Goal: Information Seeking & Learning: Understand process/instructions

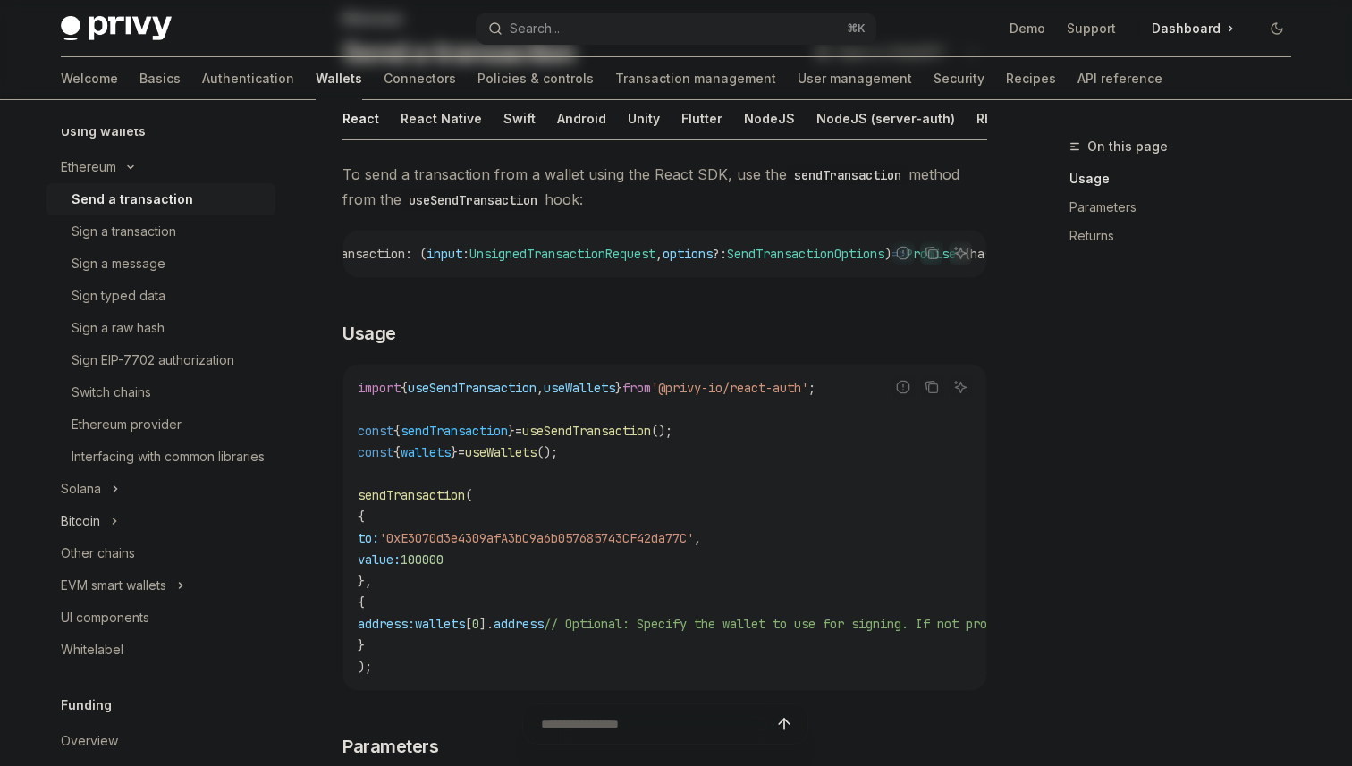
scroll to position [439, 0]
click at [118, 498] on icon at bounding box center [115, 487] width 7 height 21
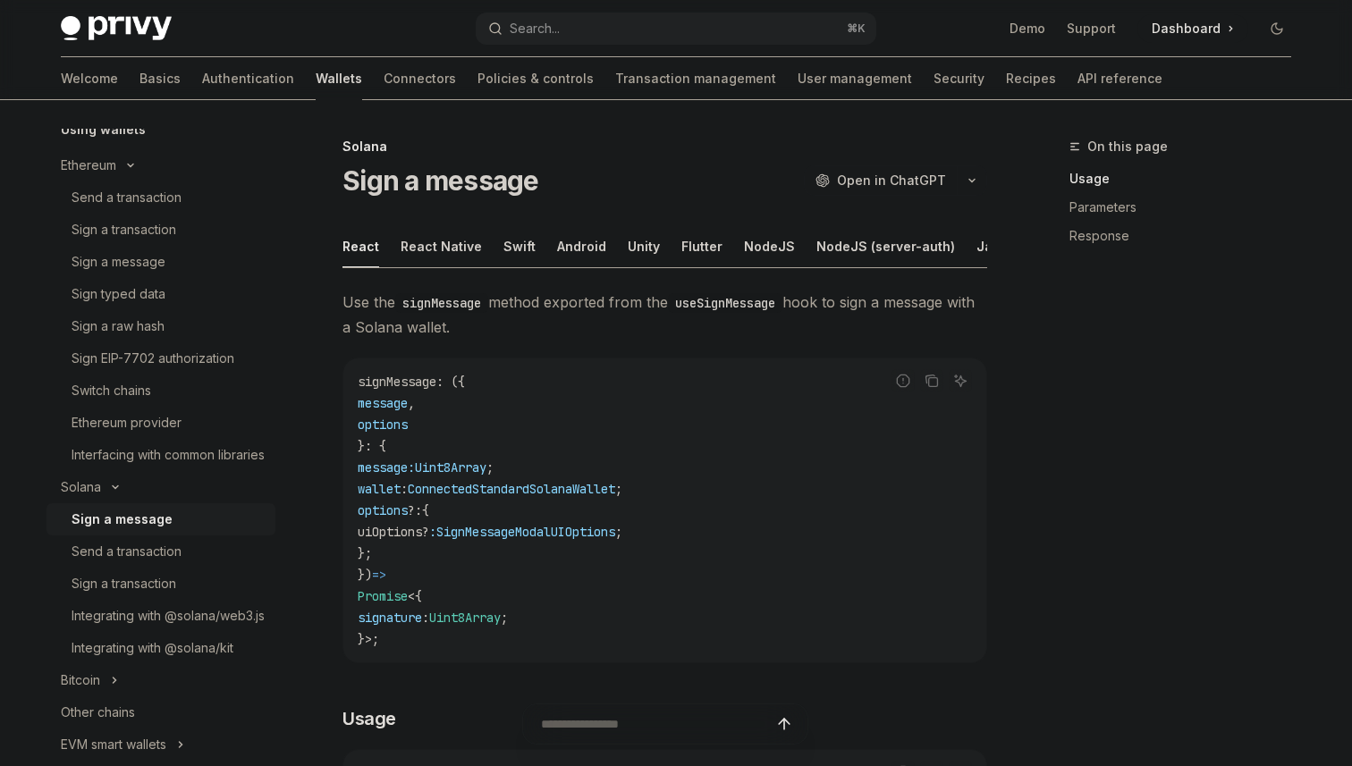
click at [123, 530] on div "Sign a message" at bounding box center [122, 519] width 101 height 21
type textarea "*"
click at [666, 419] on code "signMessage : ({ message , options }: { message: Uint8Array ; wallet : Connecte…" at bounding box center [665, 510] width 614 height 279
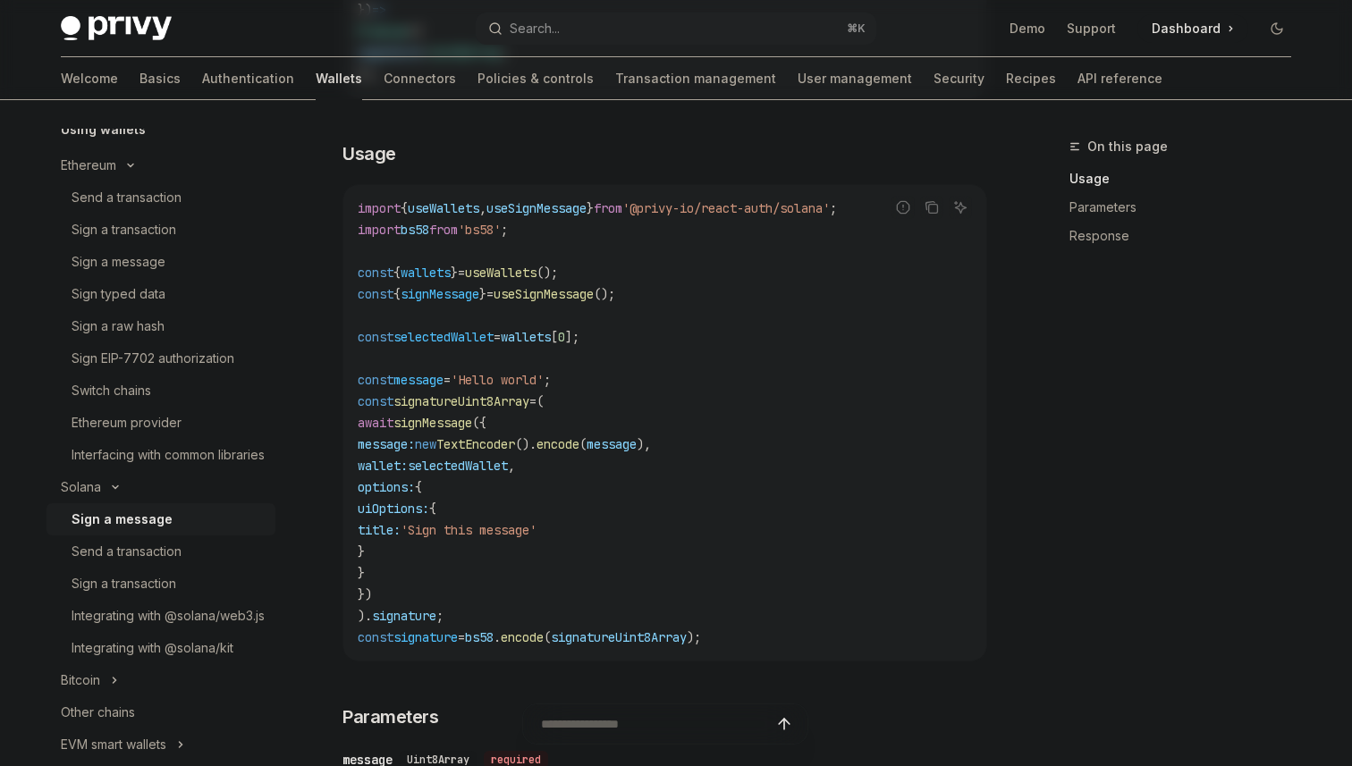
scroll to position [564, 0]
click at [490, 592] on code "import { useWallets , useSignMessage } from '@privy-io/react-auth/solana' ; imp…" at bounding box center [665, 424] width 614 height 451
click at [609, 490] on code "import { useWallets , useSignMessage } from '@privy-io/react-auth/solana' ; imp…" at bounding box center [665, 424] width 614 height 451
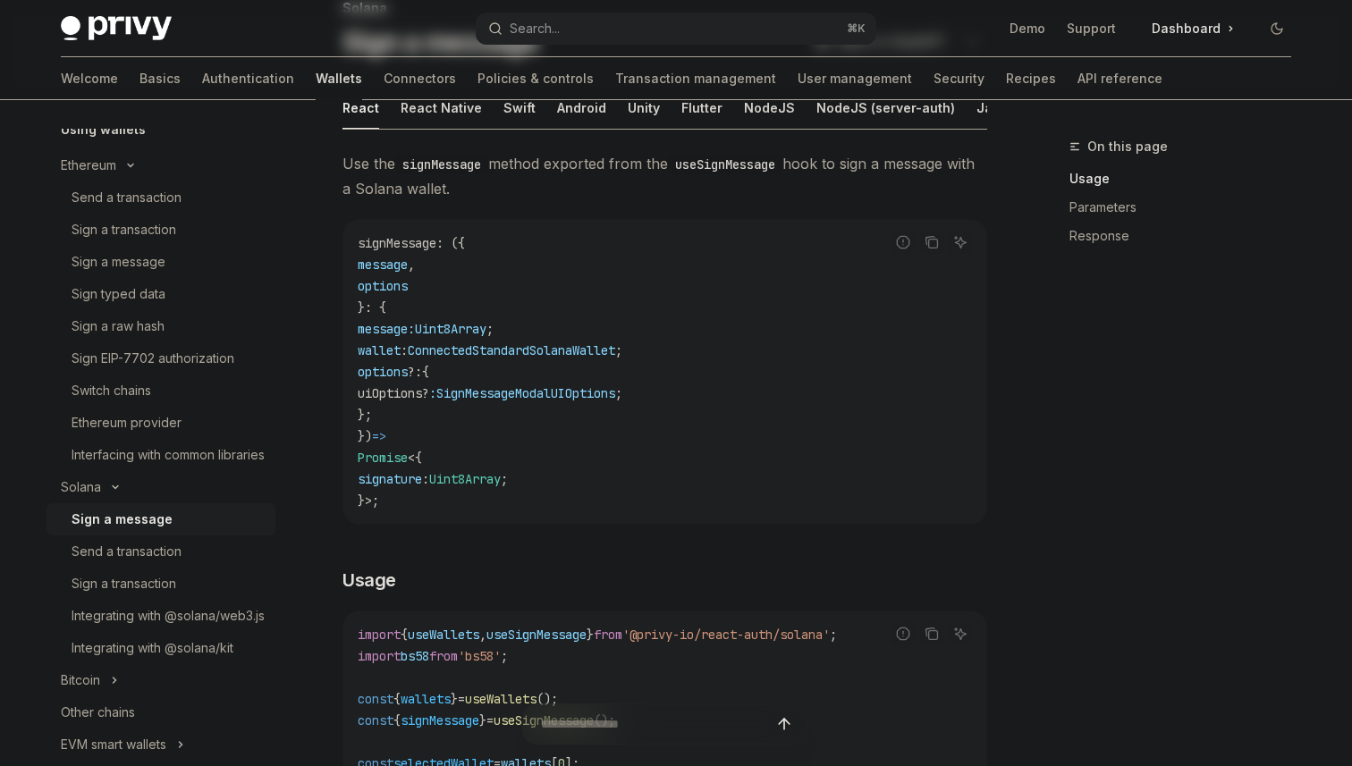
scroll to position [136, 0]
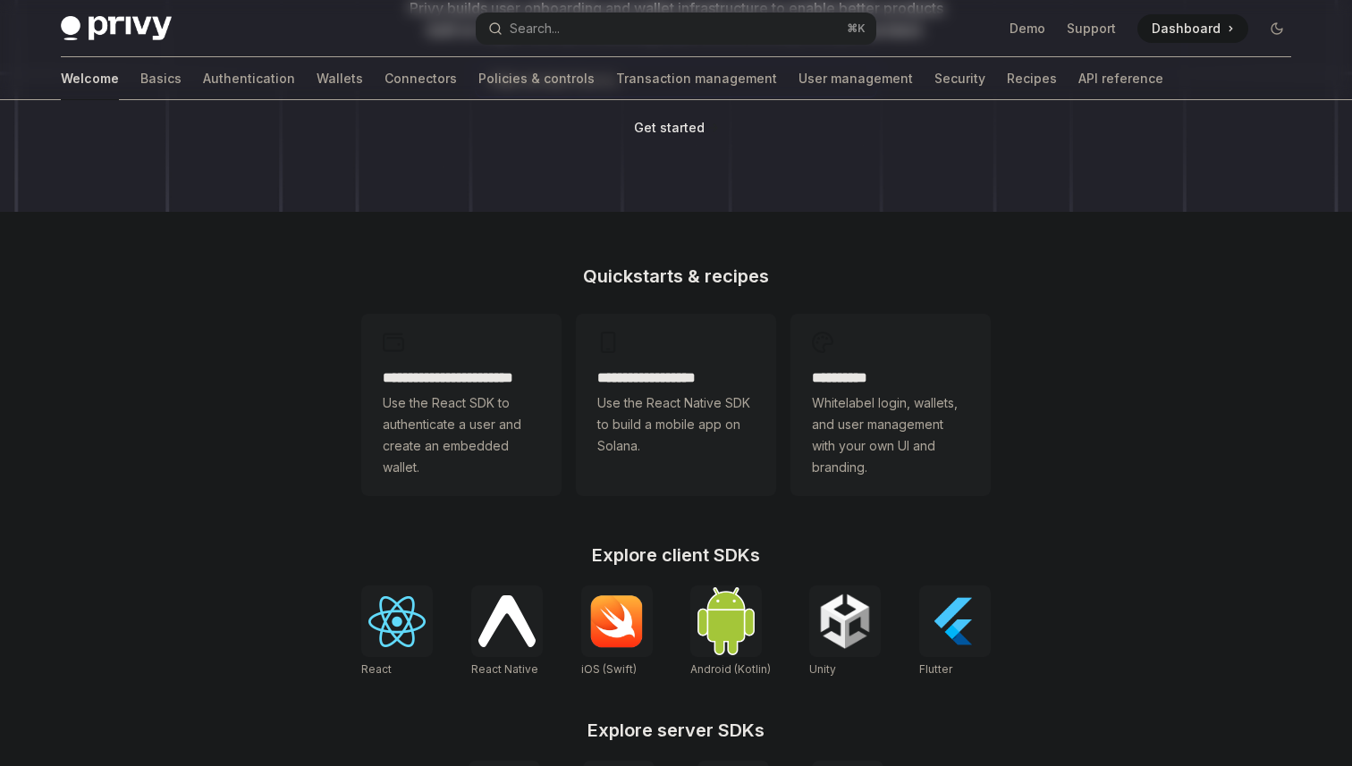
scroll to position [291, 0]
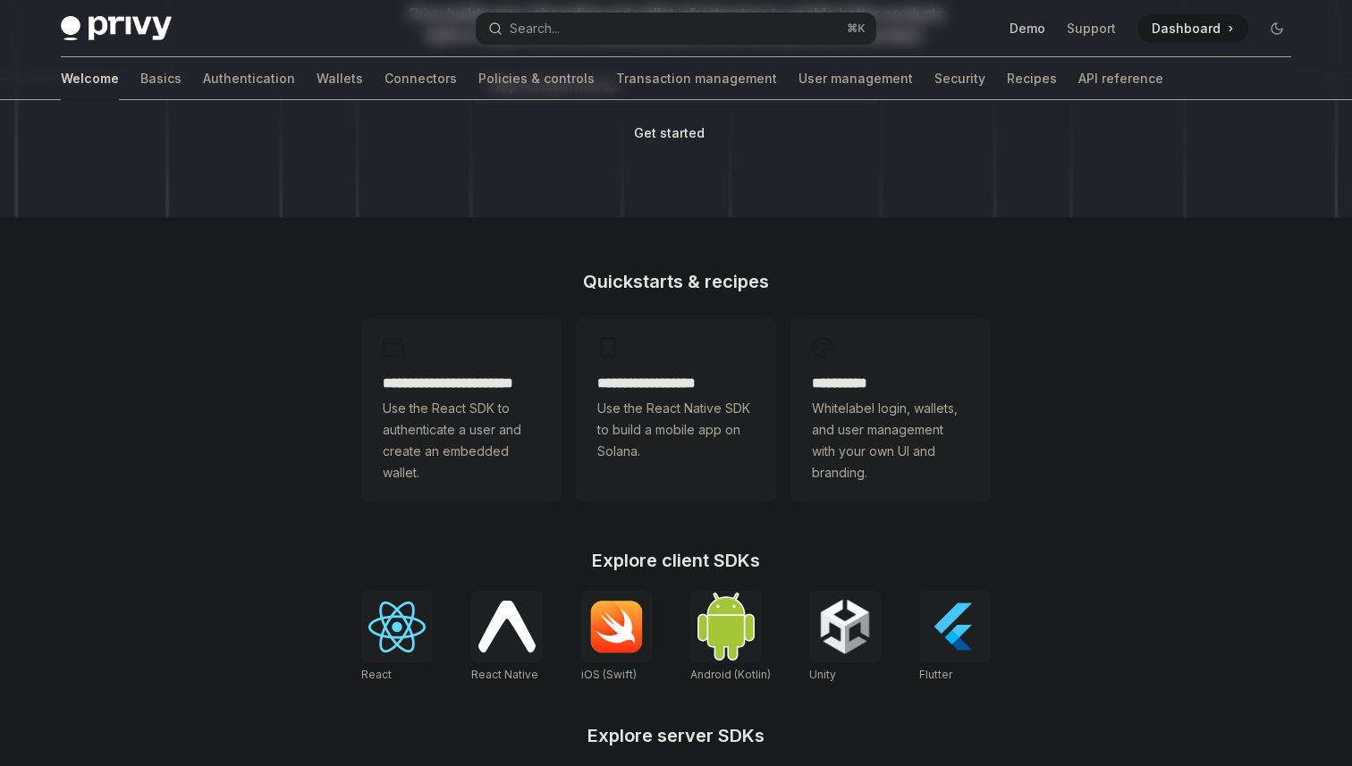
click at [1040, 31] on link "Demo" at bounding box center [1028, 29] width 36 height 18
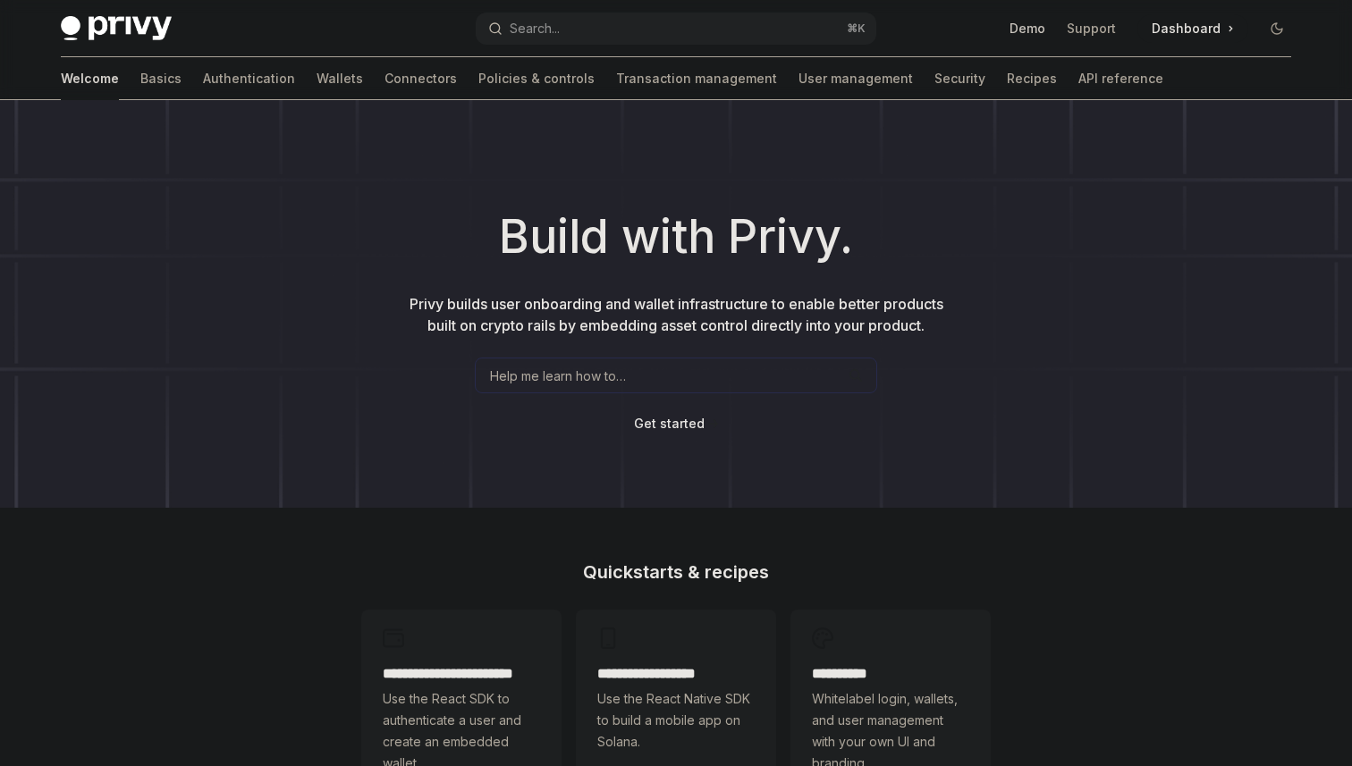
click at [1035, 30] on link "Demo" at bounding box center [1028, 29] width 36 height 18
